Goal: Transaction & Acquisition: Subscribe to service/newsletter

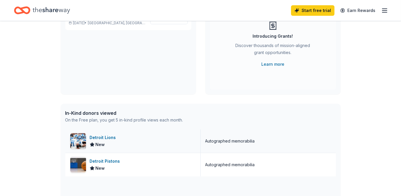
scroll to position [106, 0]
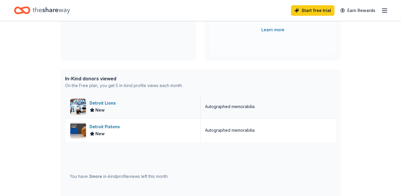
click at [108, 103] on div "Detroit Lions" at bounding box center [104, 102] width 29 height 7
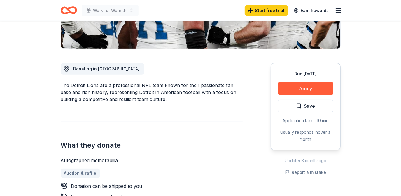
scroll to position [79, 0]
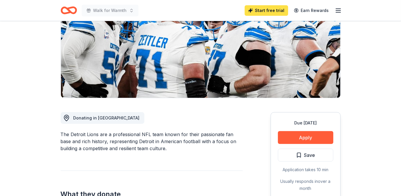
click at [266, 11] on link "Start free trial" at bounding box center [266, 10] width 43 height 10
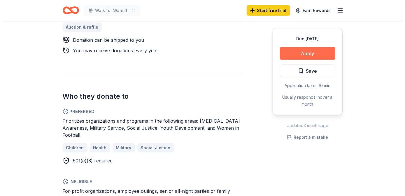
scroll to position [265, 0]
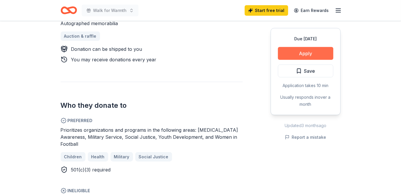
click at [308, 51] on button "Apply" at bounding box center [305, 53] width 55 height 13
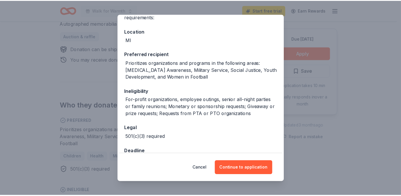
scroll to position [97, 0]
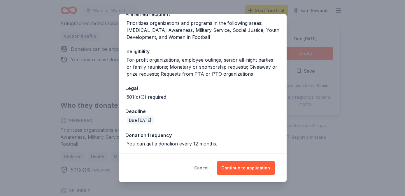
click at [206, 168] on button "Cancel" at bounding box center [201, 168] width 14 height 14
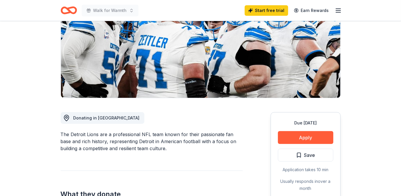
scroll to position [0, 0]
